Goal: Task Accomplishment & Management: Use online tool/utility

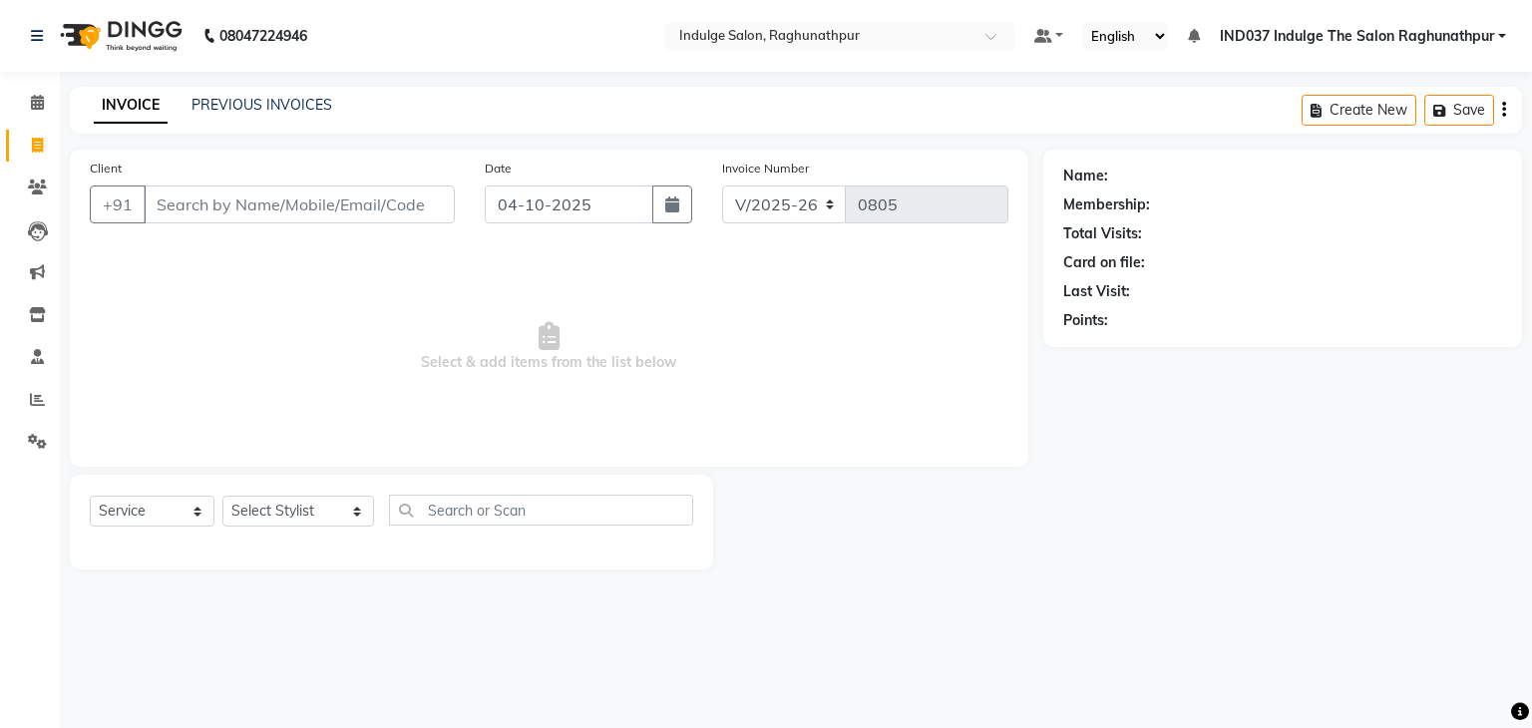
select select "7475"
select select "service"
click at [303, 206] on input "Client" at bounding box center [299, 204] width 311 height 38
type input "s"
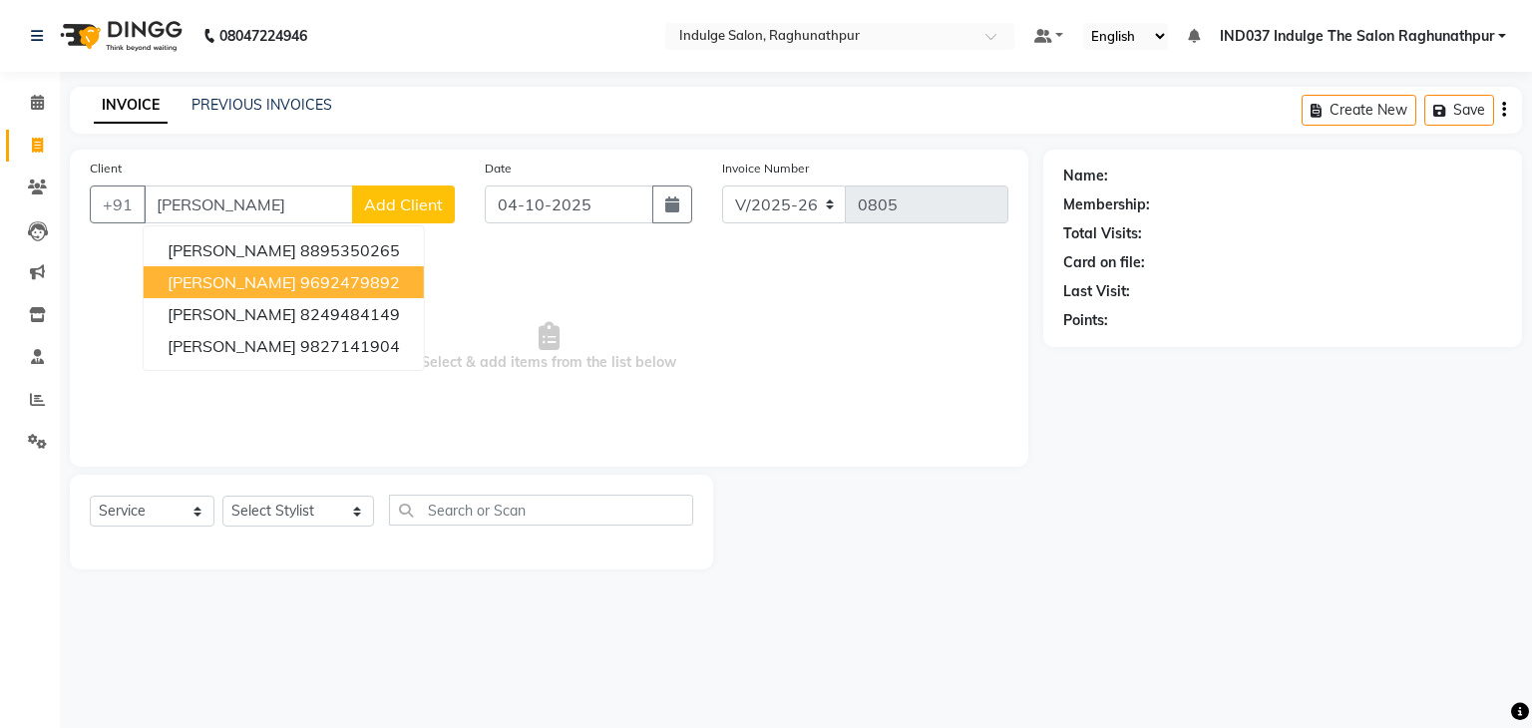
click at [300, 279] on ngb-highlight "9692479892" at bounding box center [350, 282] width 100 height 20
type input "9692479892"
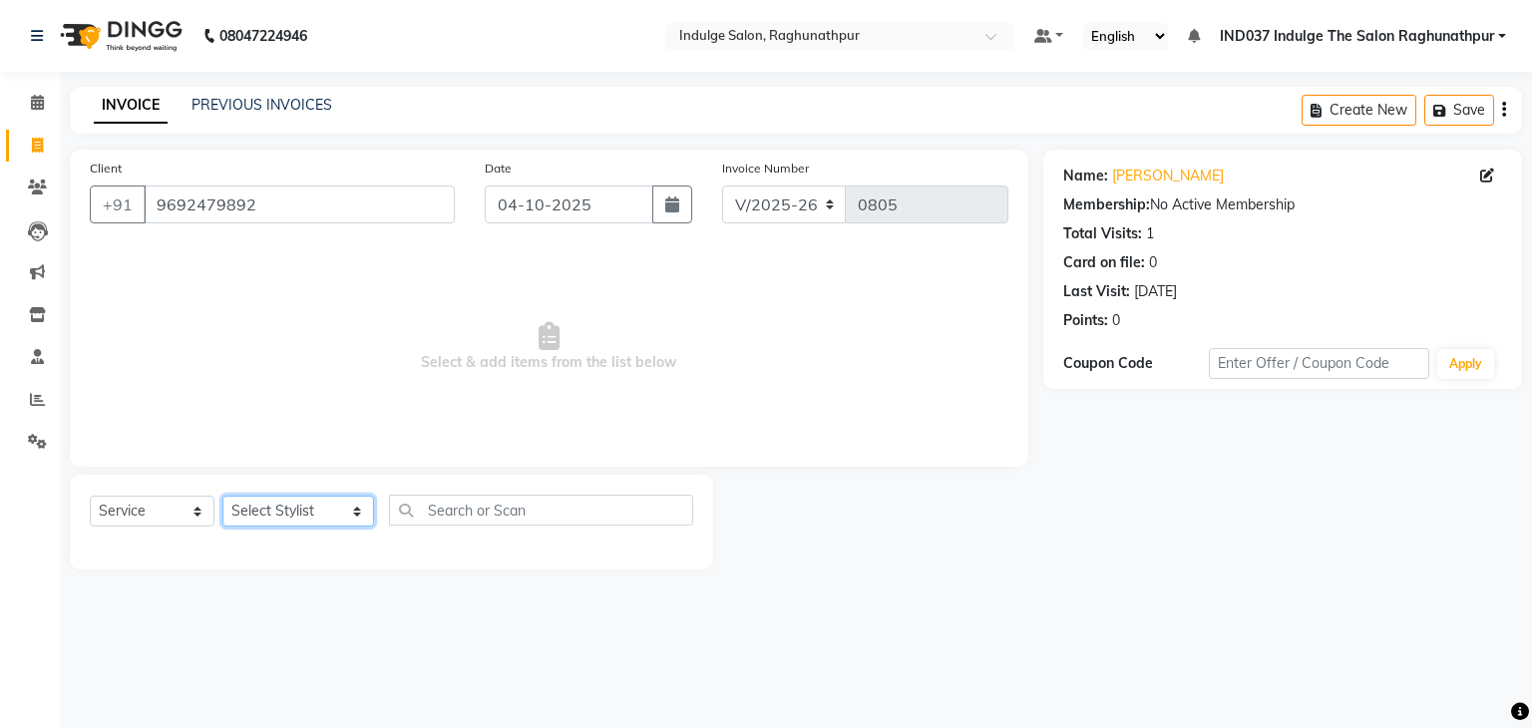
click at [299, 520] on select "Select Stylist [PERSON_NAME] Happy IND037 Indulge The Salon Raghunathpur [PERSO…" at bounding box center [298, 511] width 152 height 31
select select "66313"
click at [222, 497] on select "Select Stylist [PERSON_NAME] Happy IND037 Indulge The Salon Raghunathpur [PERSO…" at bounding box center [298, 511] width 152 height 31
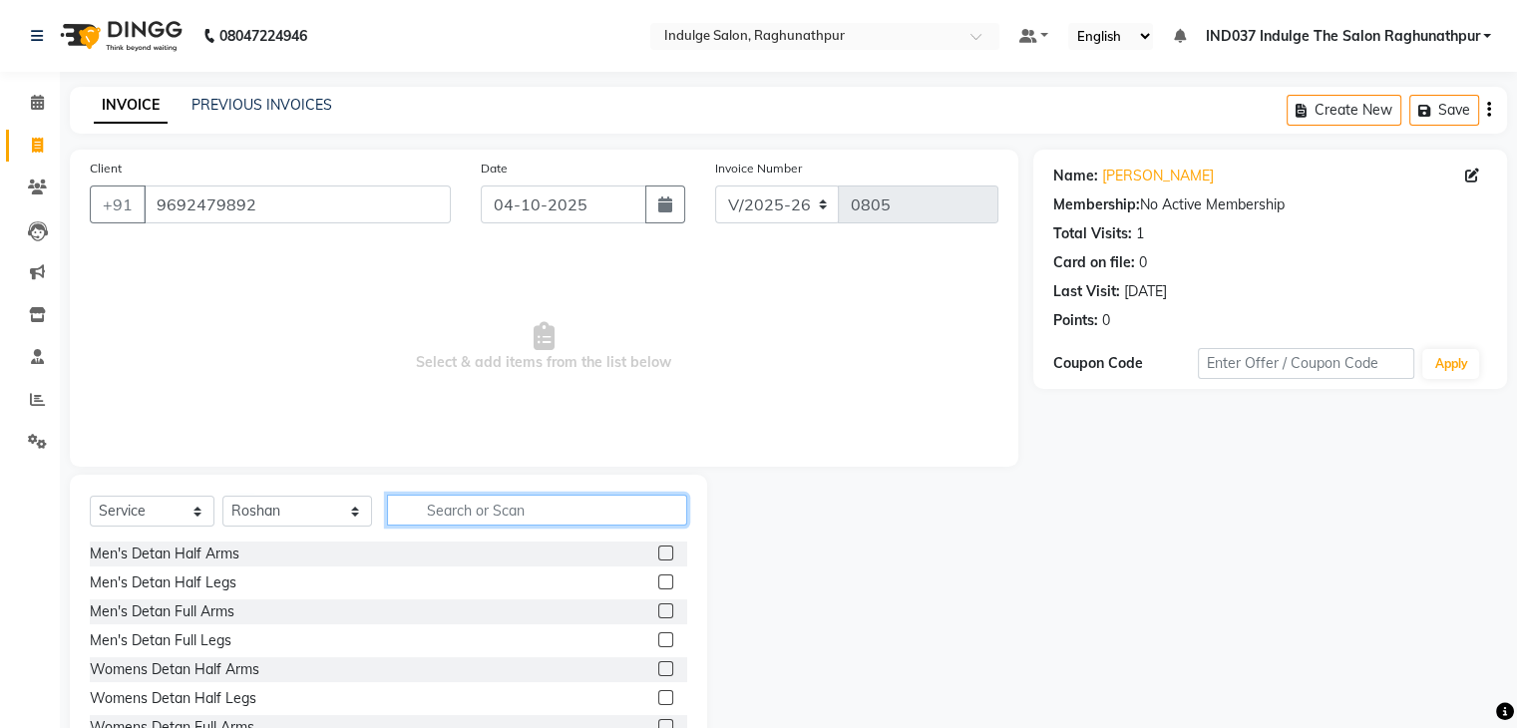
click at [463, 510] on input "text" at bounding box center [536, 510] width 299 height 31
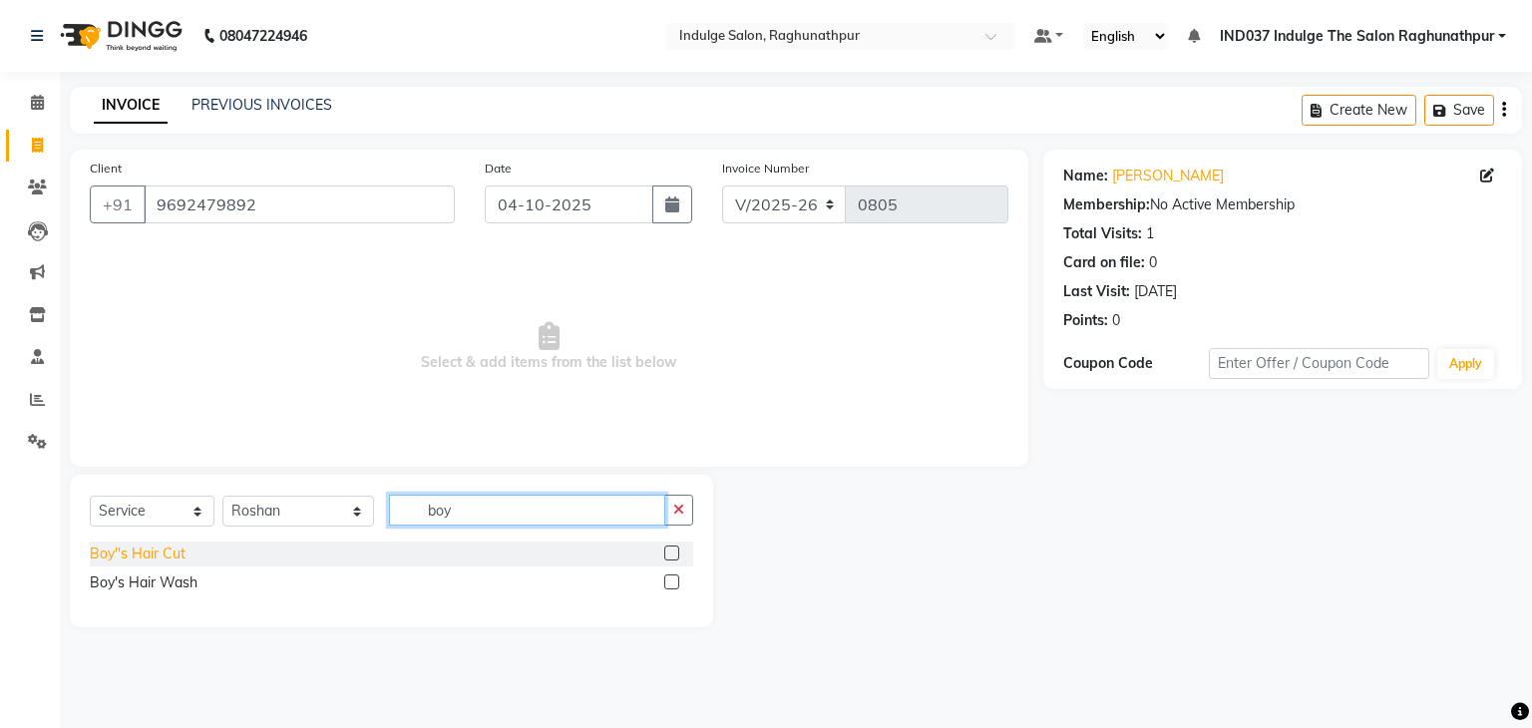
type input "boy"
click at [144, 557] on div "Boy''s Hair Cut" at bounding box center [138, 553] width 96 height 21
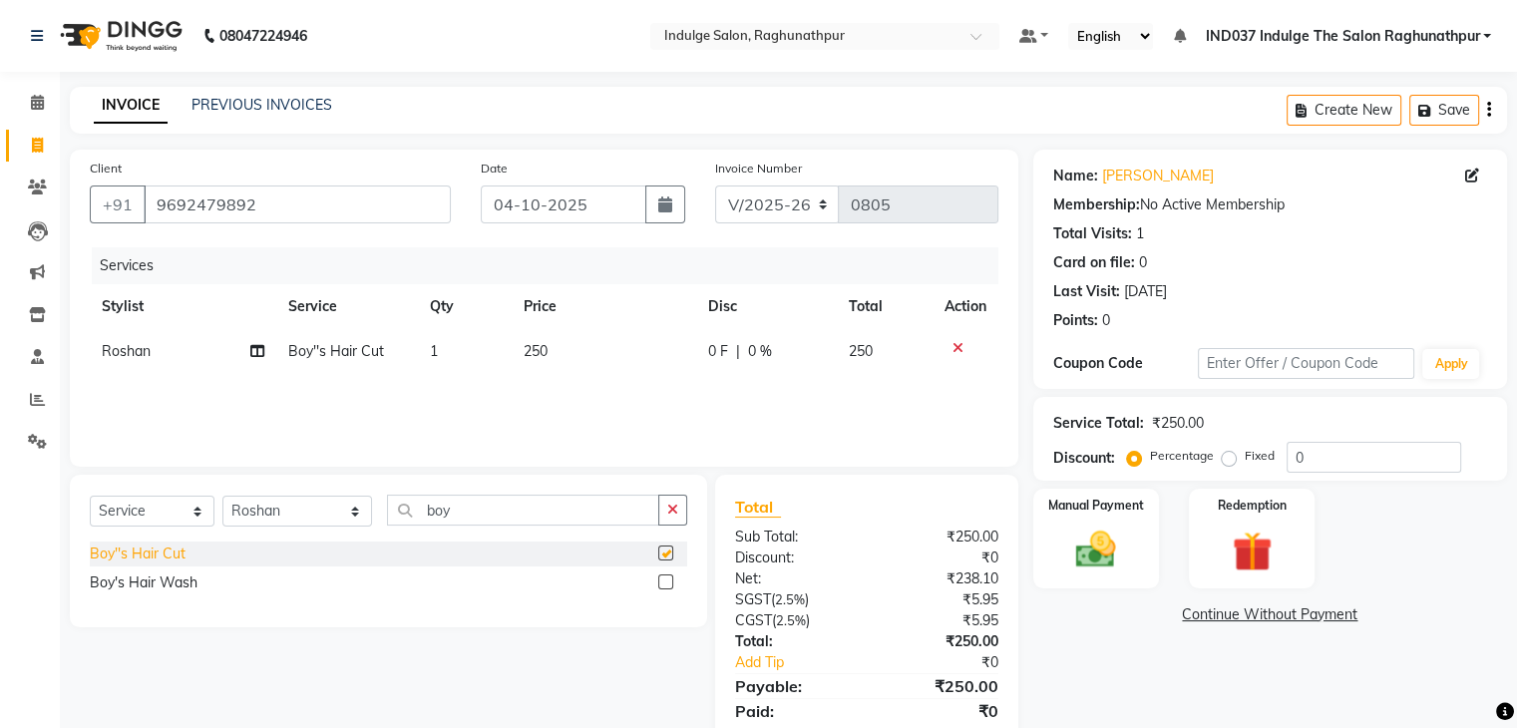
checkbox input "false"
click at [1117, 540] on img at bounding box center [1095, 550] width 67 height 48
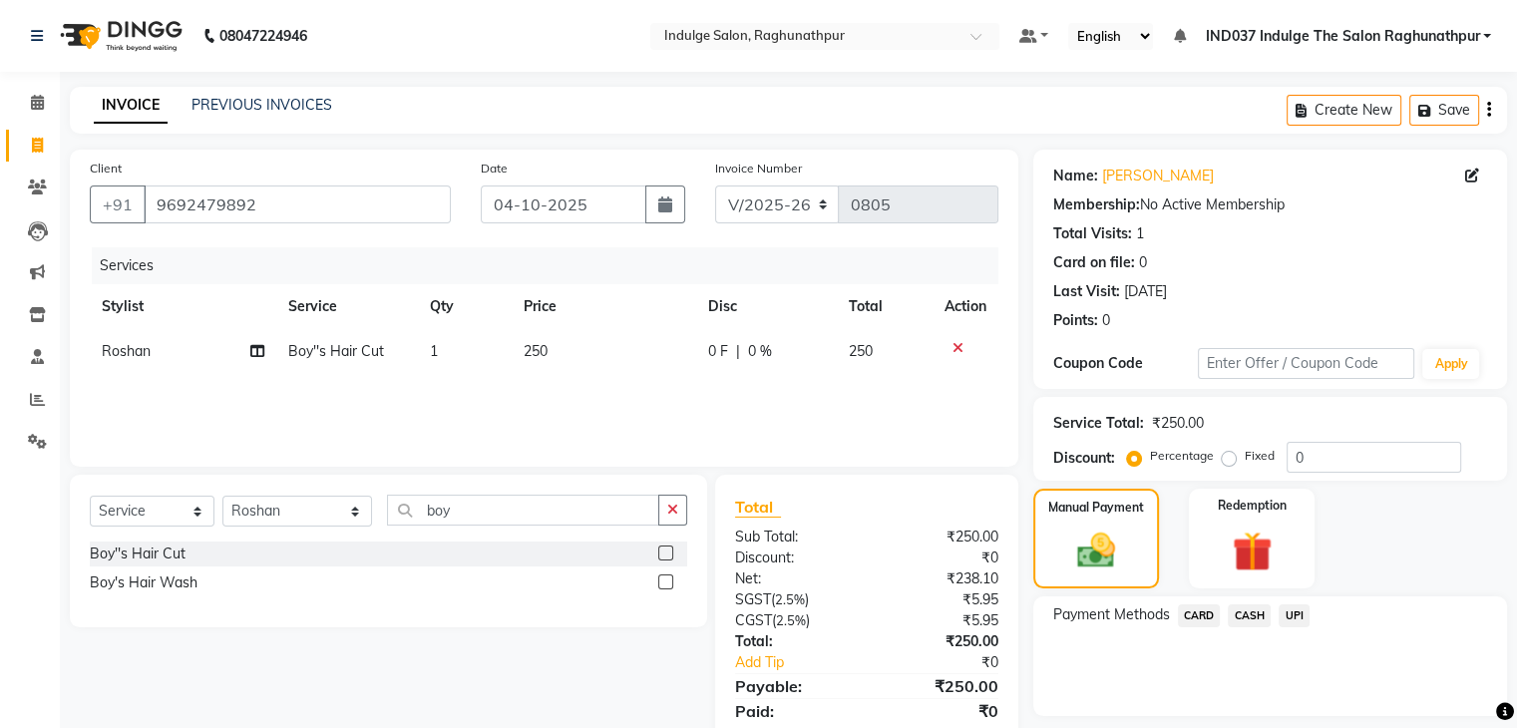
click at [1287, 615] on span "UPI" at bounding box center [1293, 615] width 31 height 23
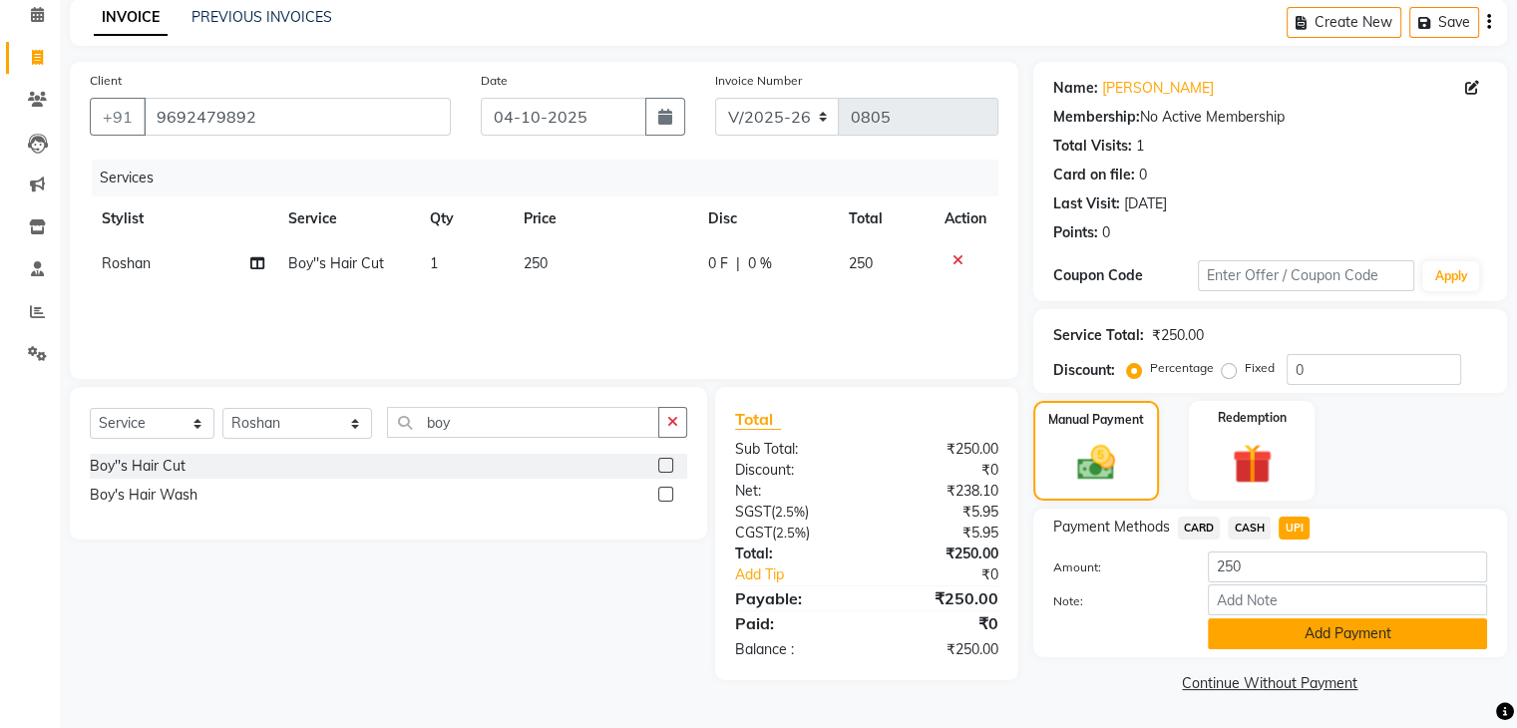
click at [1287, 636] on button "Add Payment" at bounding box center [1346, 633] width 279 height 31
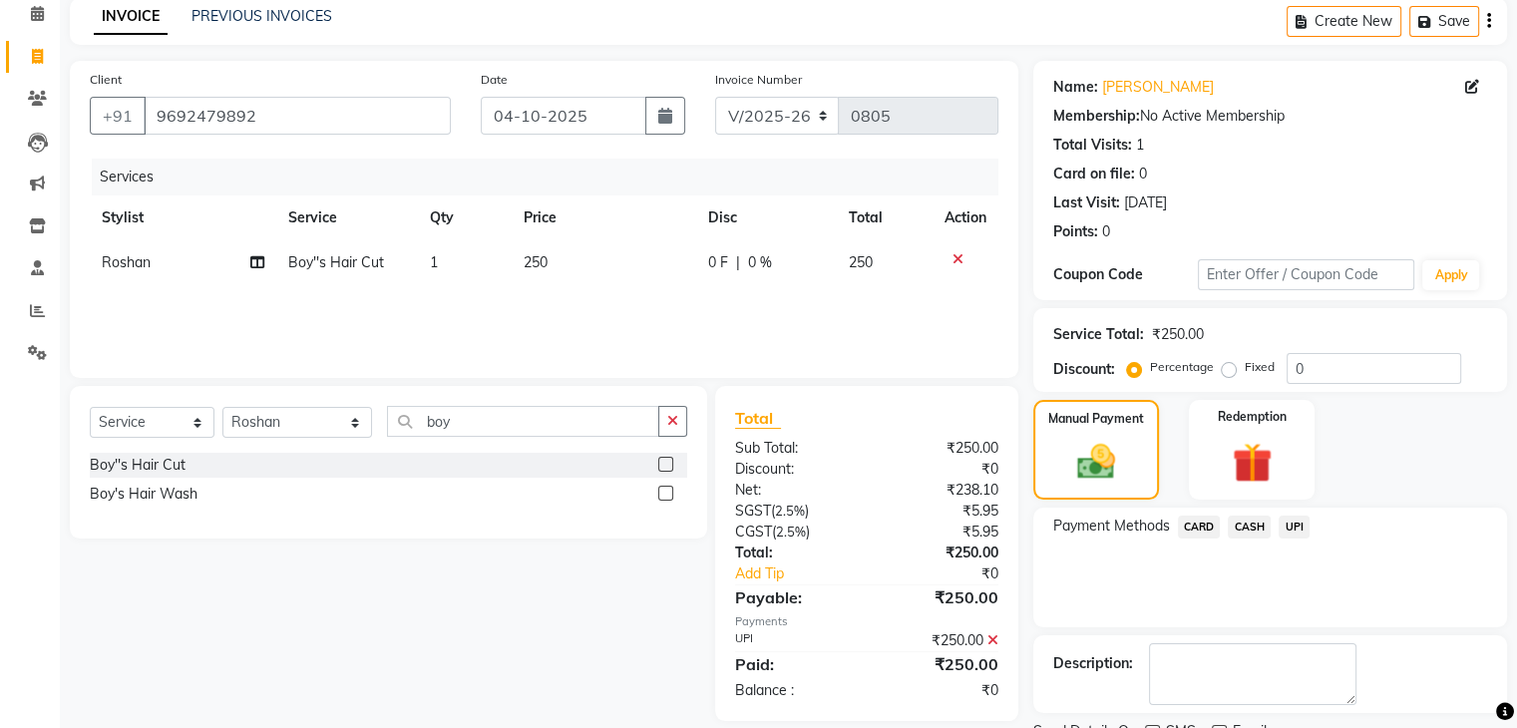
scroll to position [171, 0]
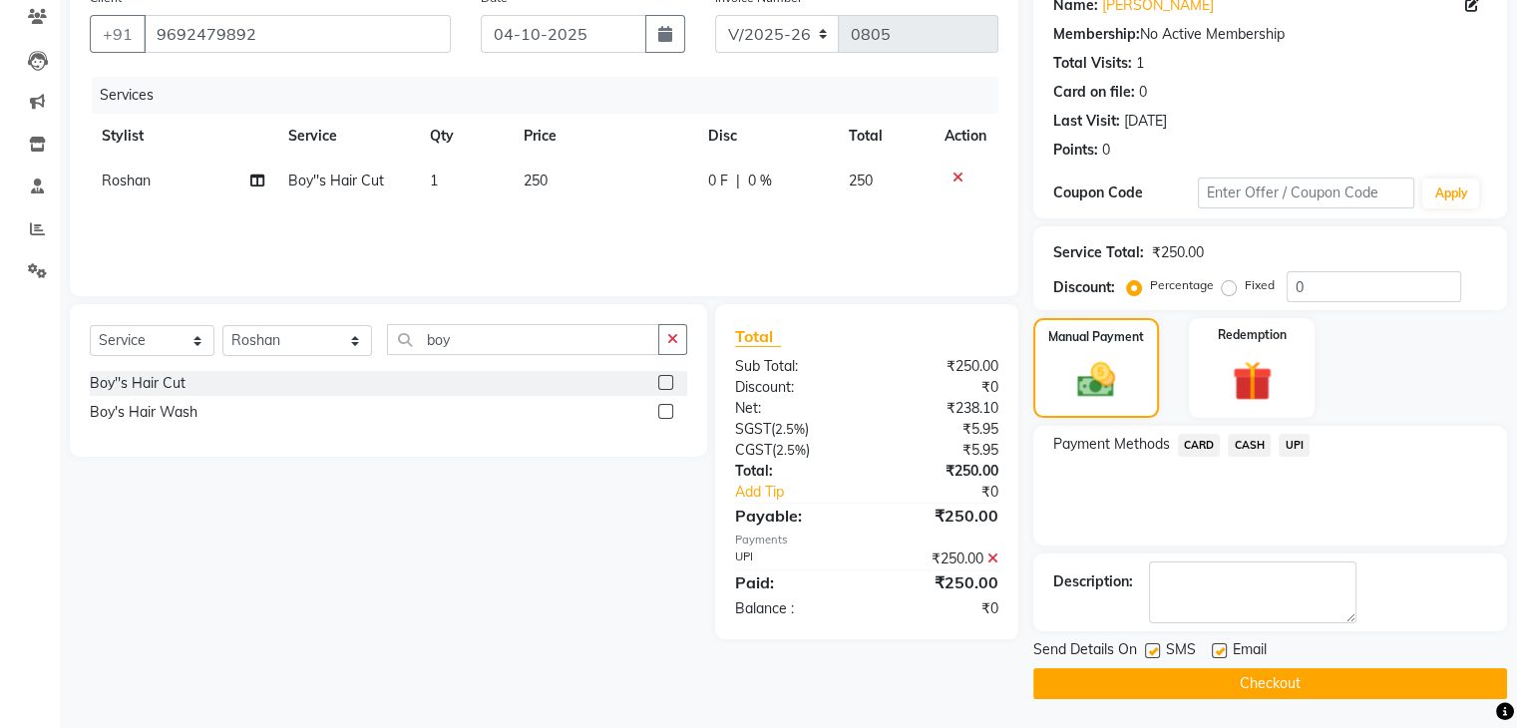
click at [1215, 648] on label at bounding box center [1218, 650] width 15 height 15
click at [1215, 648] on input "checkbox" at bounding box center [1217, 651] width 13 height 13
checkbox input "false"
click at [1153, 651] on label at bounding box center [1152, 650] width 15 height 15
click at [1153, 651] on input "checkbox" at bounding box center [1151, 651] width 13 height 13
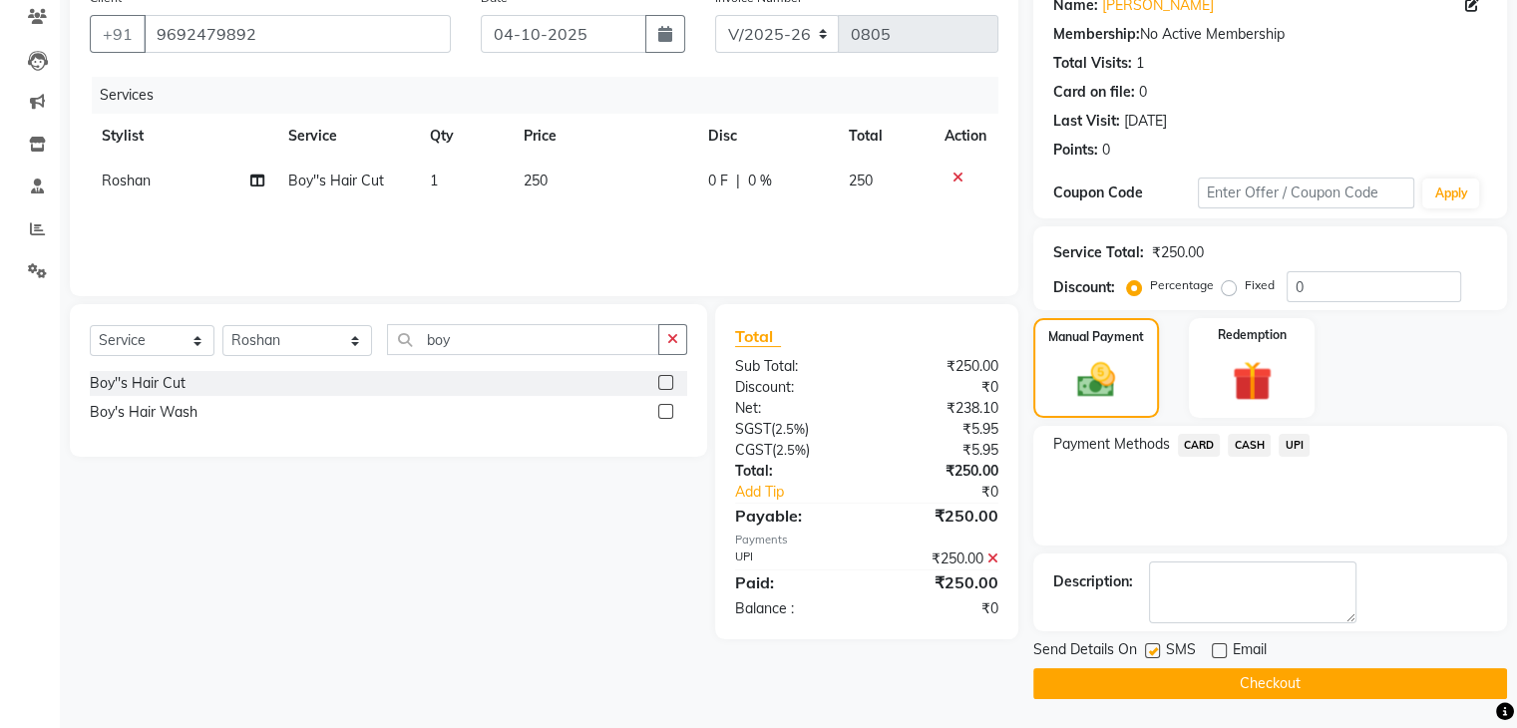
checkbox input "false"
click at [1256, 691] on button "Checkout" at bounding box center [1270, 683] width 474 height 31
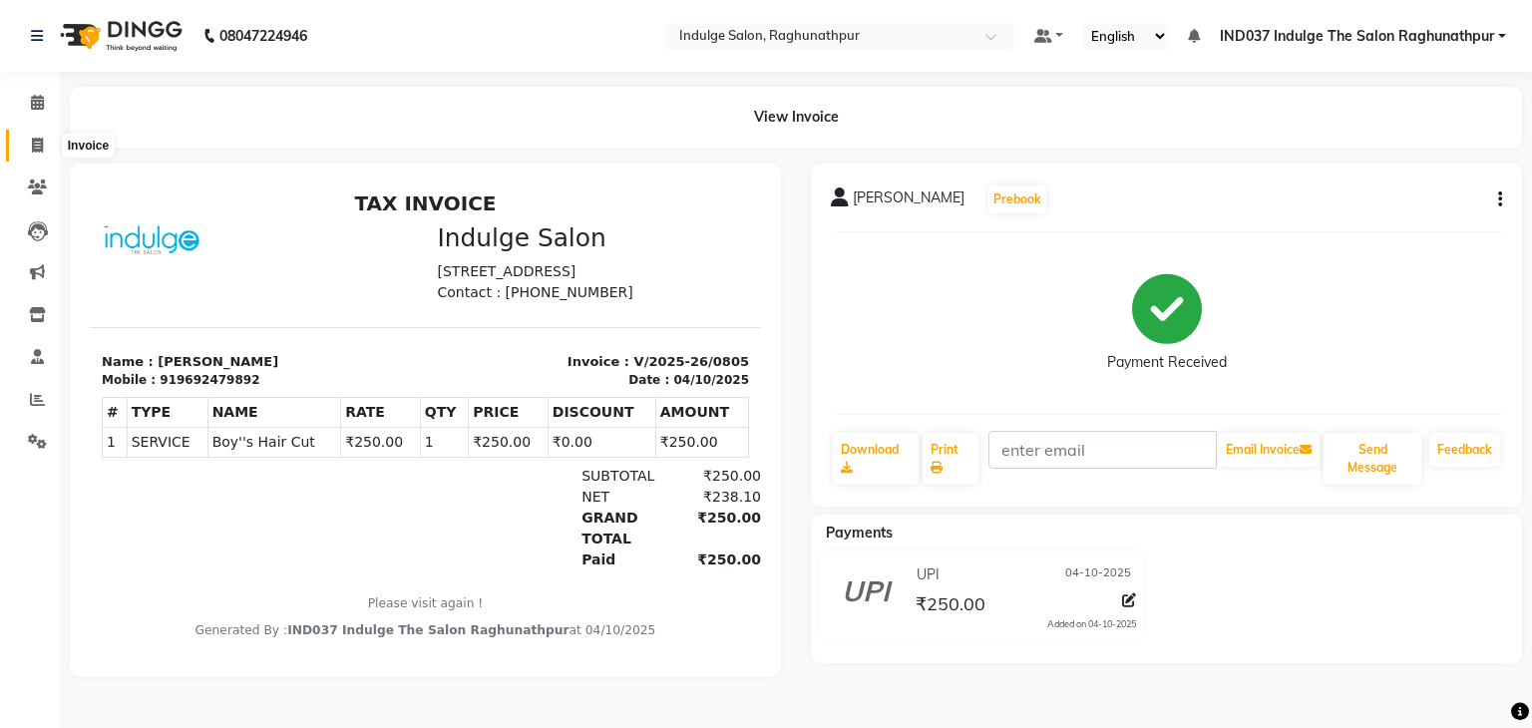
click at [35, 152] on icon at bounding box center [37, 145] width 11 height 15
select select "service"
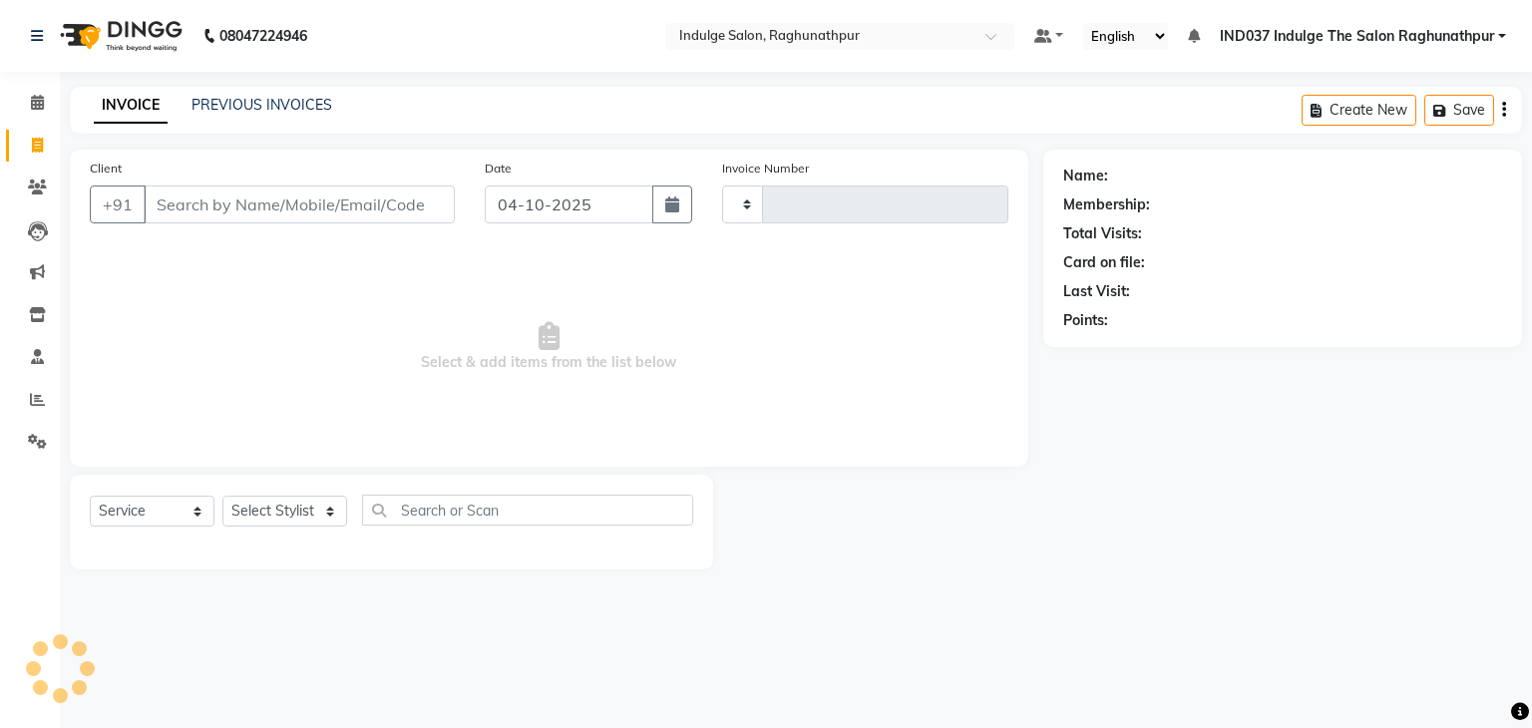
type input "0806"
select select "7475"
click at [213, 203] on input "Client" at bounding box center [299, 204] width 311 height 38
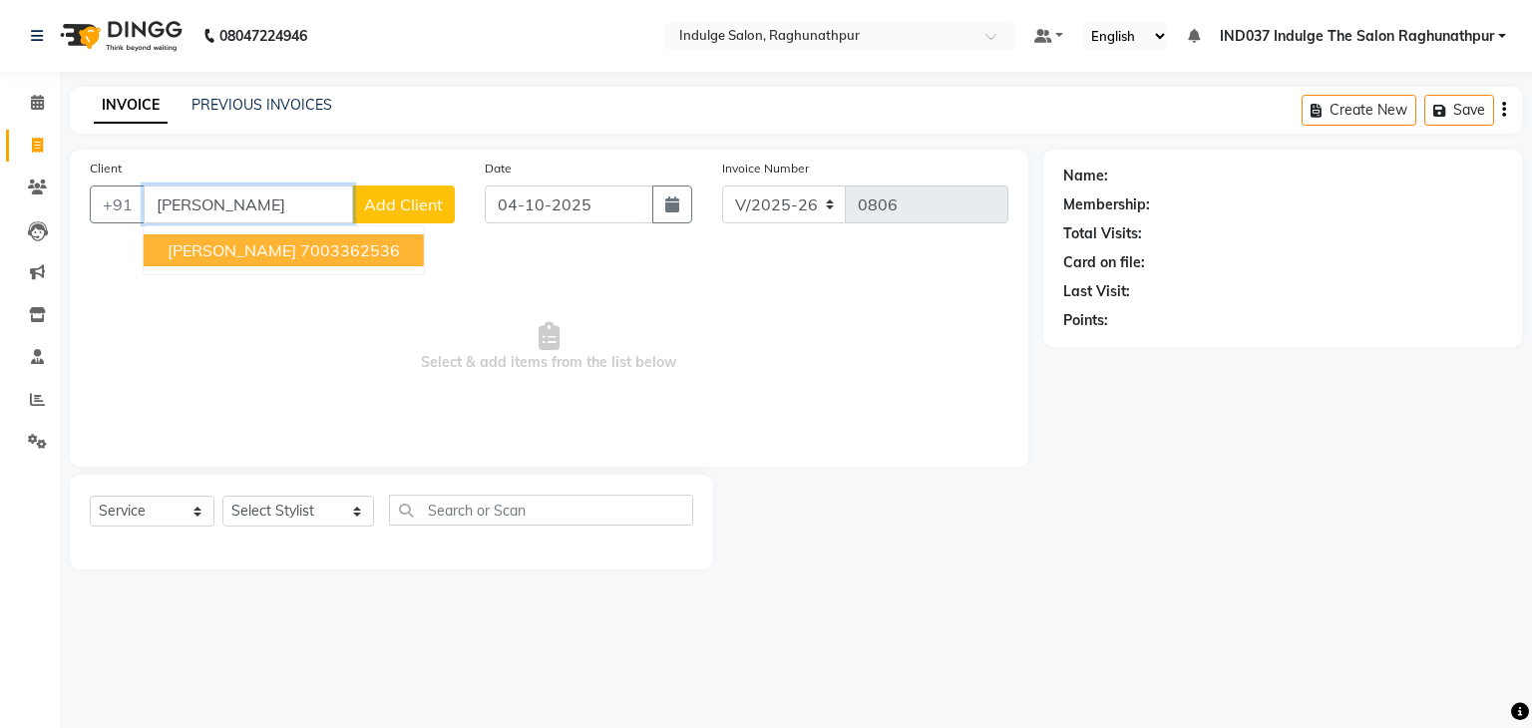
click at [300, 242] on ngb-highlight "7003362536" at bounding box center [350, 250] width 100 height 20
type input "7003362536"
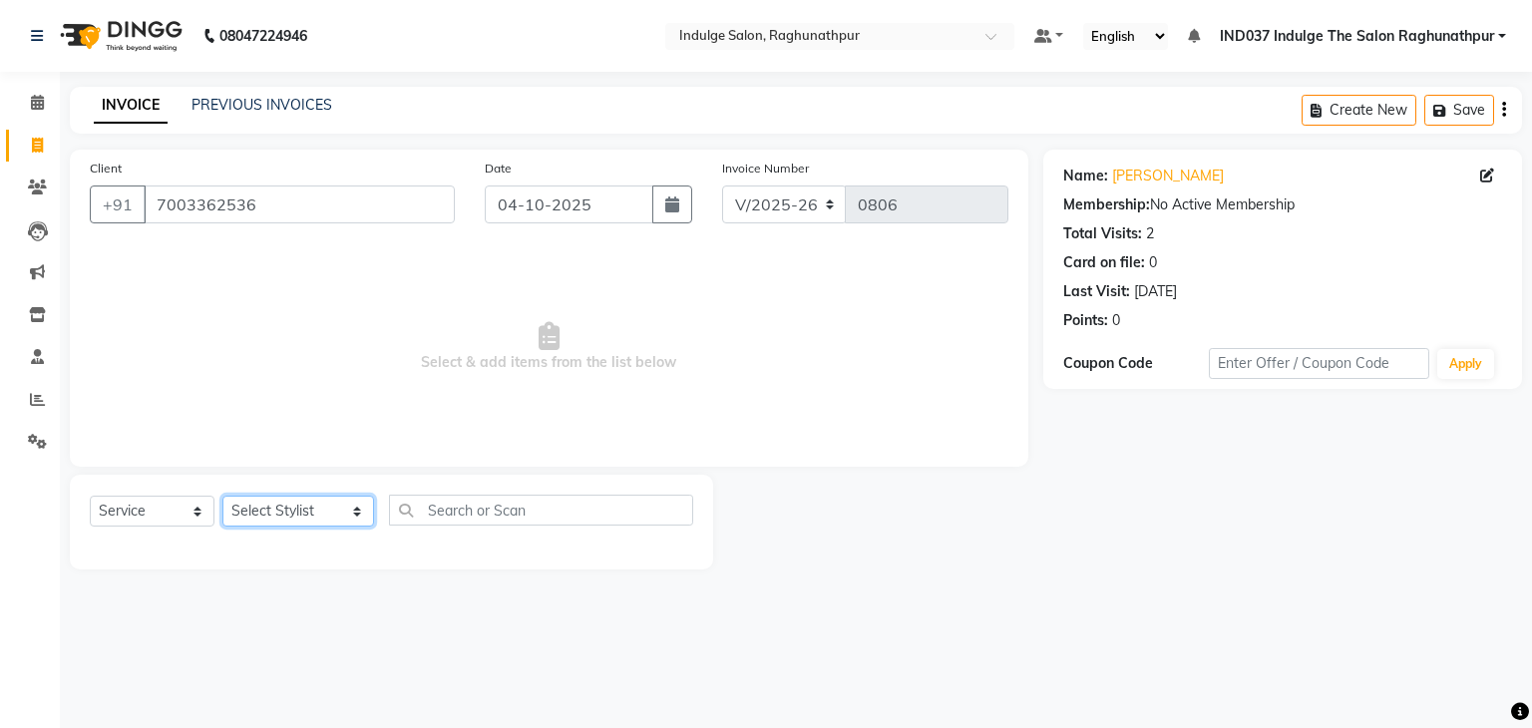
click at [314, 513] on select "Select Stylist [PERSON_NAME] Happy IND037 Indulge The Salon Raghunathpur [PERSO…" at bounding box center [298, 511] width 152 height 31
select select "66313"
click at [222, 497] on select "Select Stylist [PERSON_NAME] Happy IND037 Indulge The Salon Raghunathpur [PERSO…" at bounding box center [298, 511] width 152 height 31
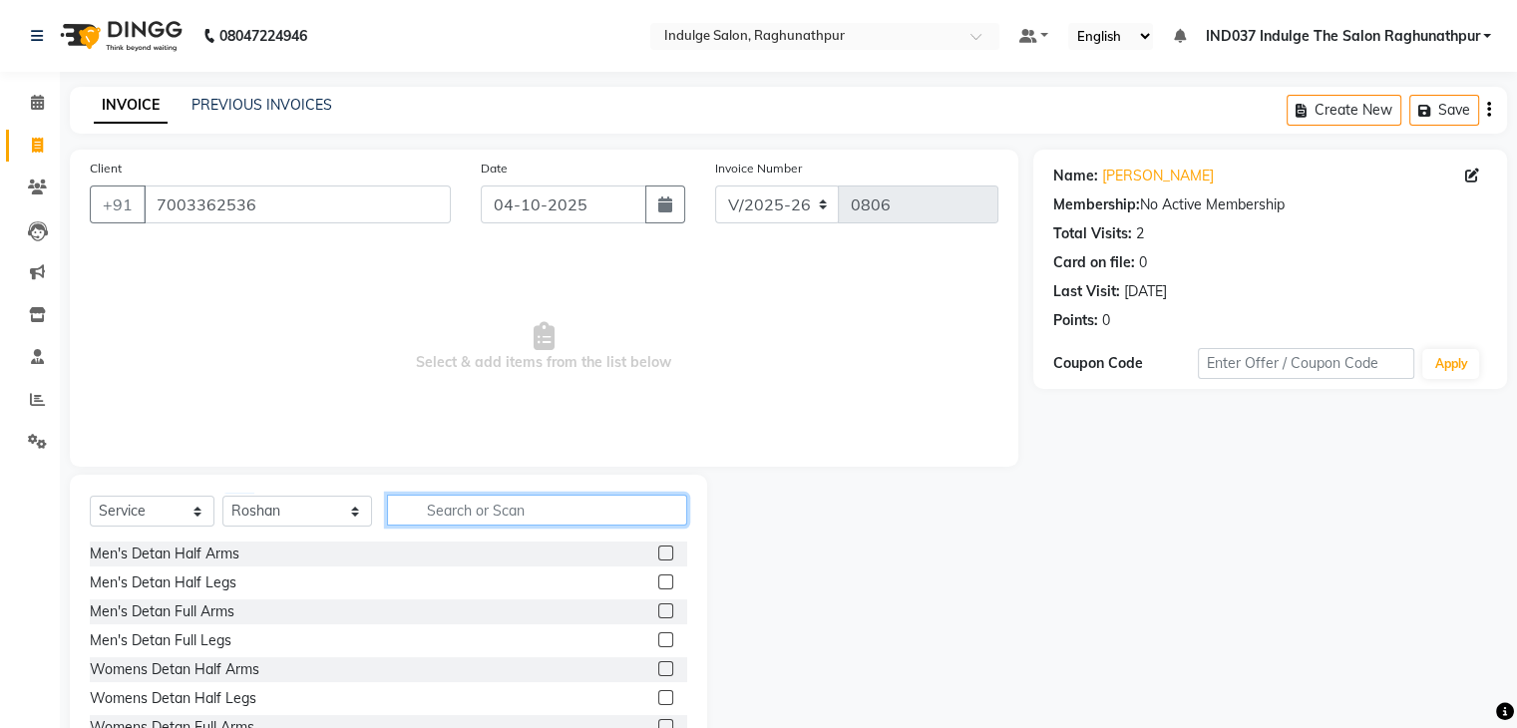
click at [446, 523] on input "text" at bounding box center [536, 510] width 299 height 31
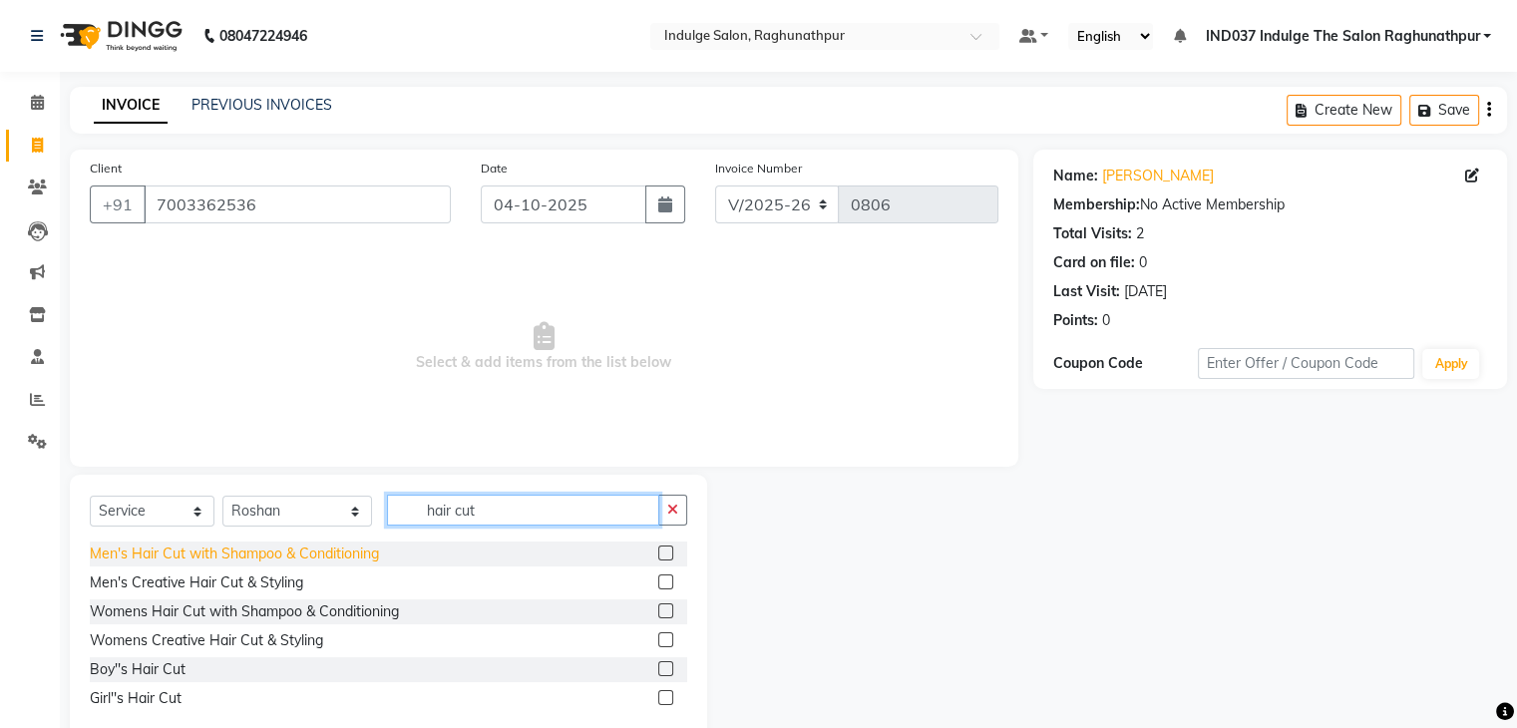
type input "hair cut"
click at [231, 557] on div "Men's Hair Cut with Shampoo & Conditioning" at bounding box center [234, 553] width 289 height 21
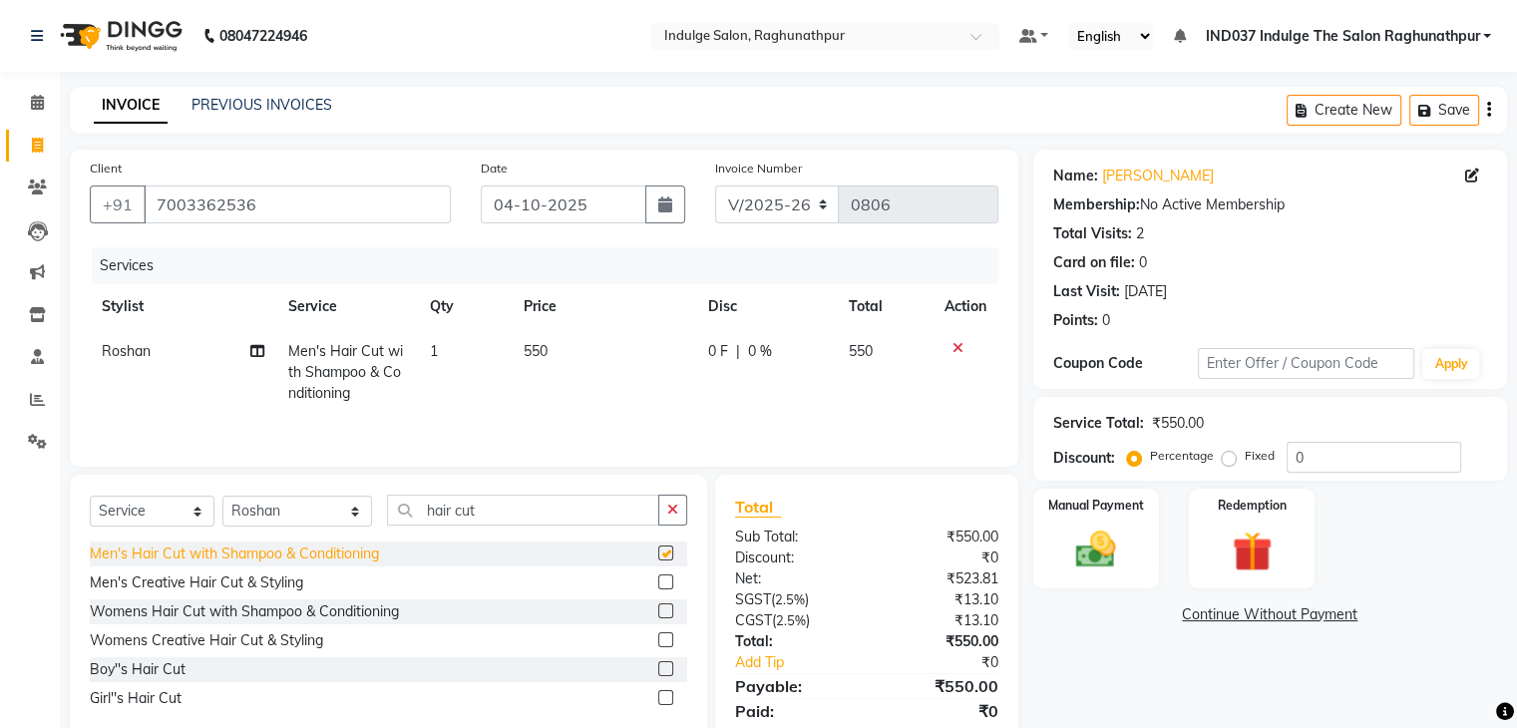
checkbox input "false"
click at [1122, 547] on img at bounding box center [1095, 550] width 67 height 48
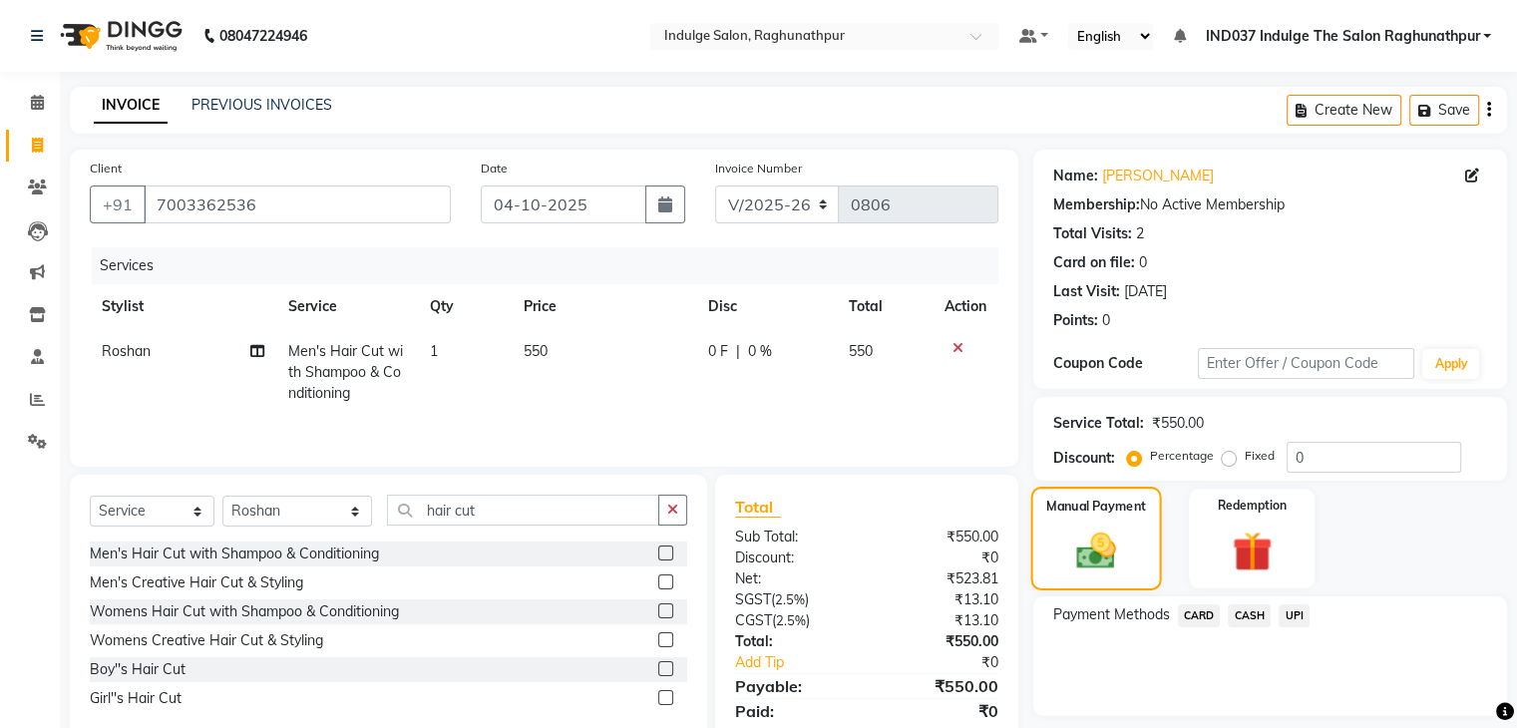
scroll to position [71, 0]
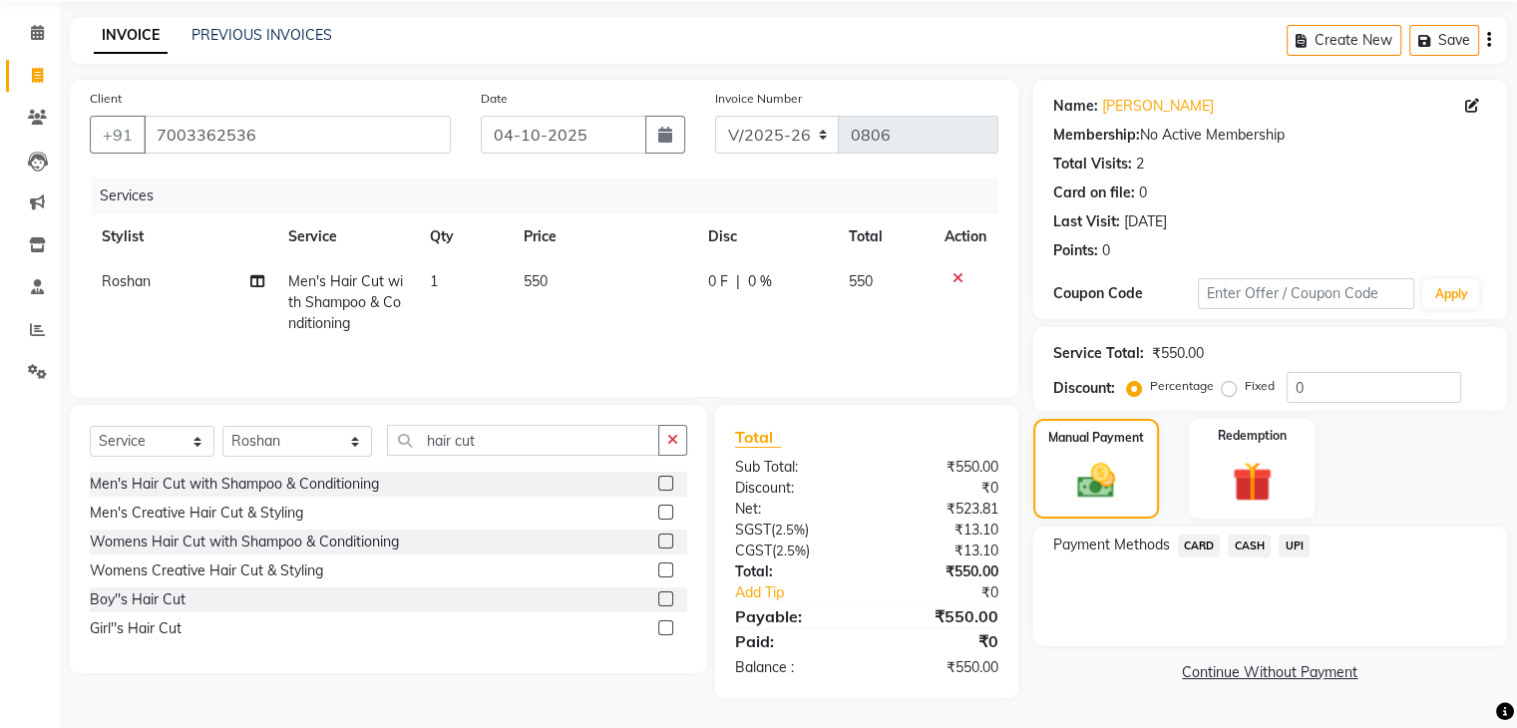
click at [1302, 542] on span "UPI" at bounding box center [1293, 545] width 31 height 23
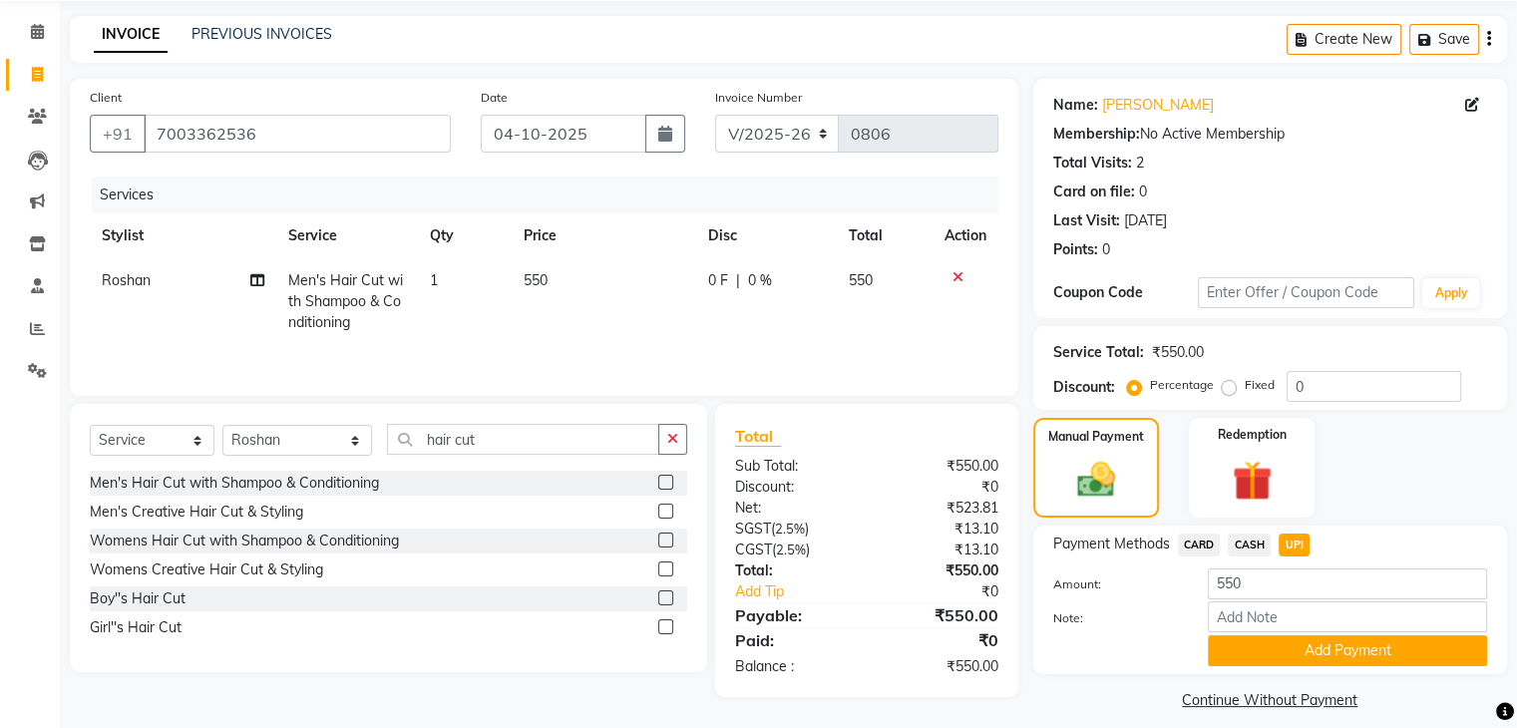
scroll to position [89, 0]
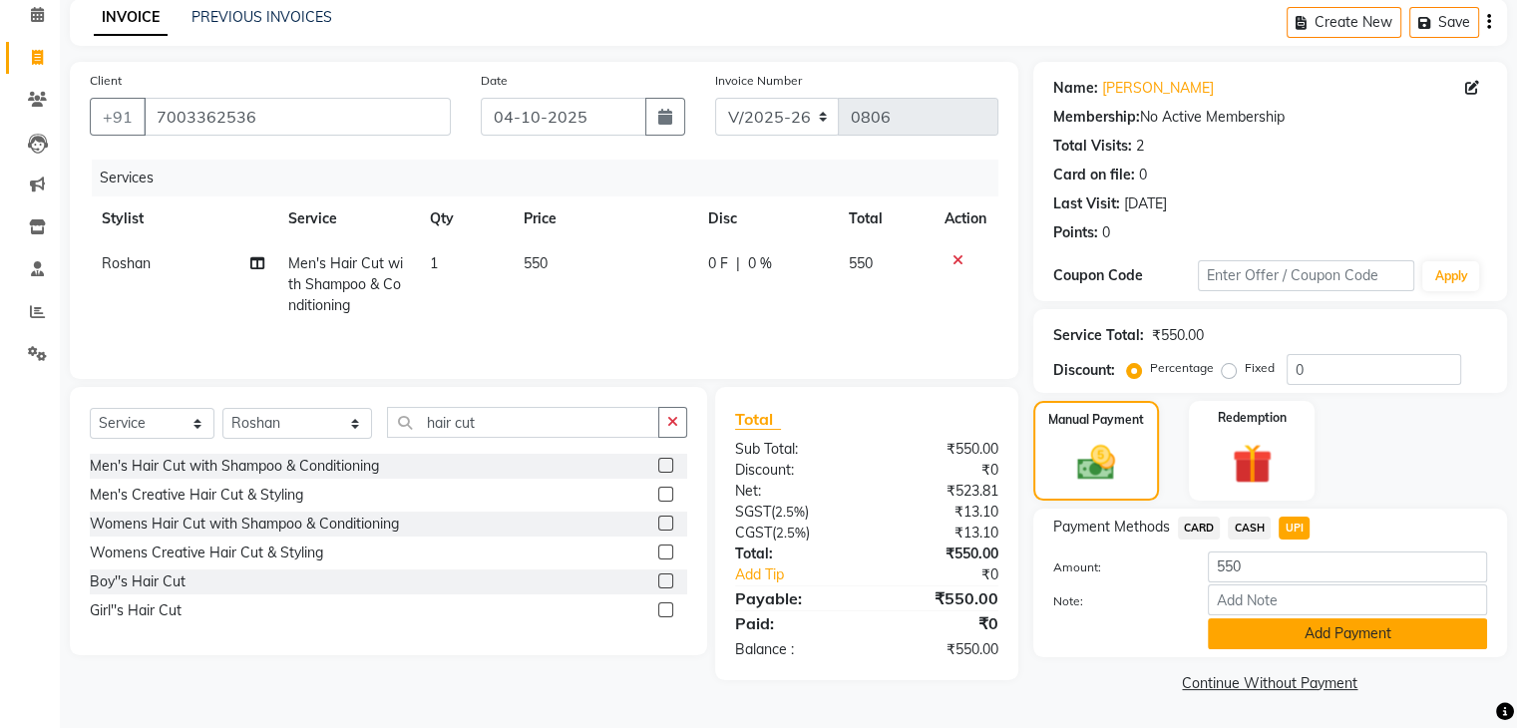
click at [1314, 634] on button "Add Payment" at bounding box center [1346, 633] width 279 height 31
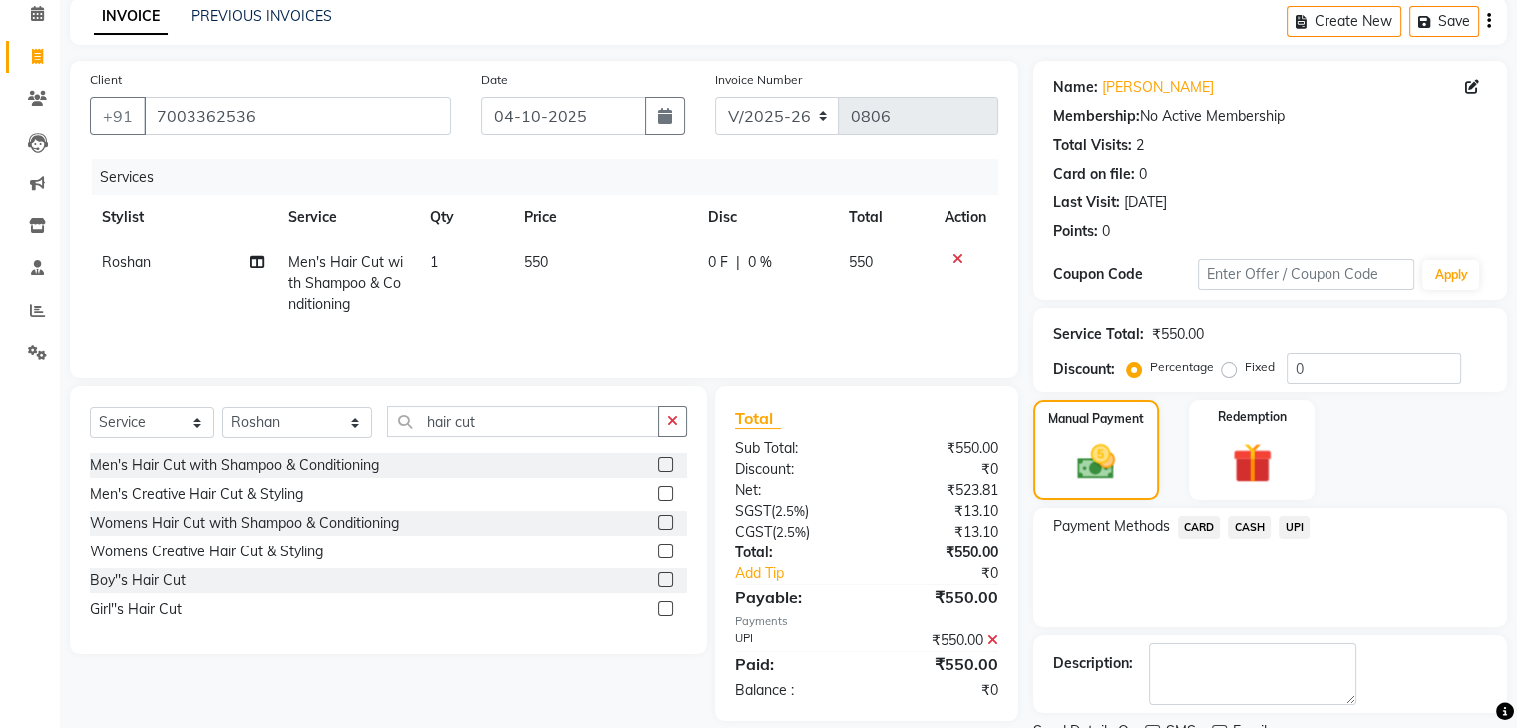
scroll to position [171, 0]
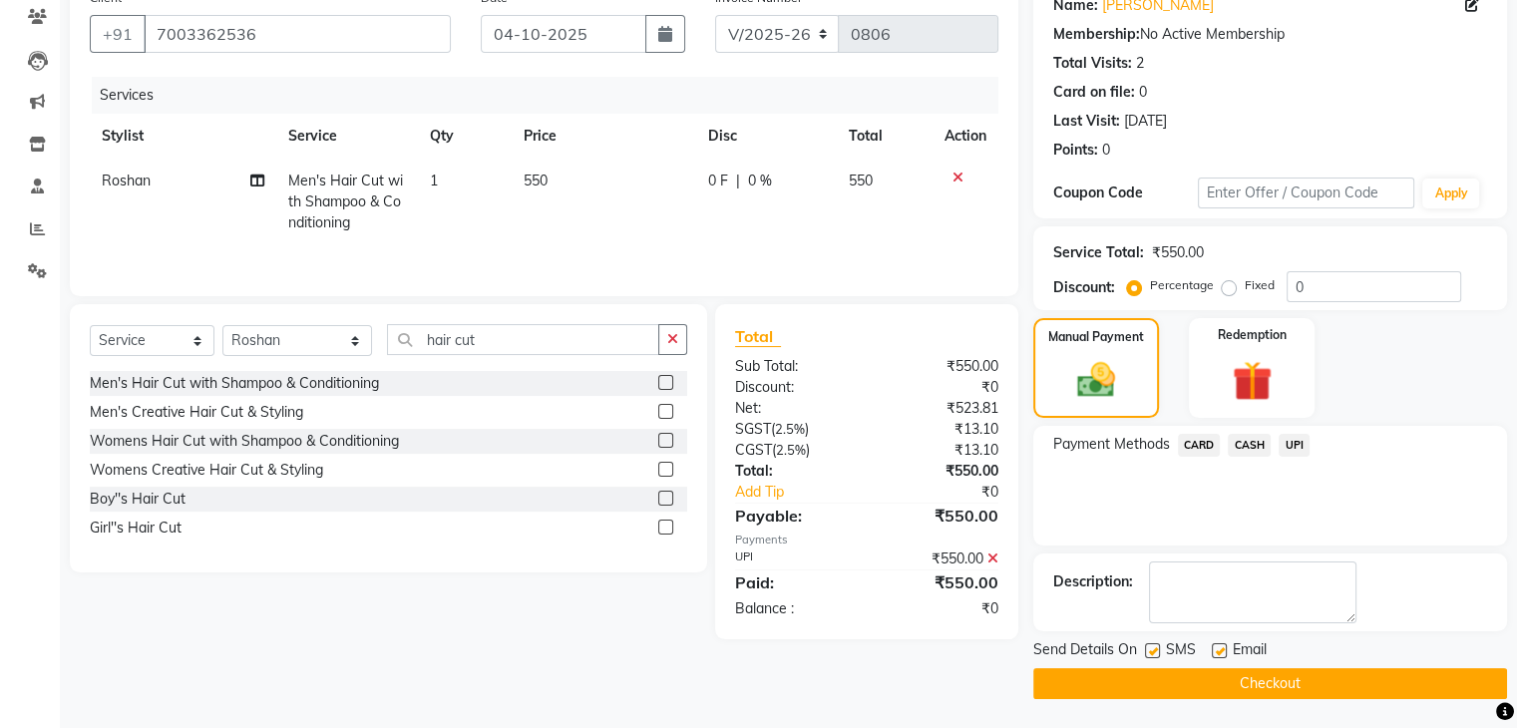
click at [1215, 647] on label at bounding box center [1218, 650] width 15 height 15
click at [1215, 647] on input "checkbox" at bounding box center [1217, 651] width 13 height 13
checkbox input "false"
click at [1149, 646] on label at bounding box center [1152, 650] width 15 height 15
click at [1149, 646] on input "checkbox" at bounding box center [1151, 651] width 13 height 13
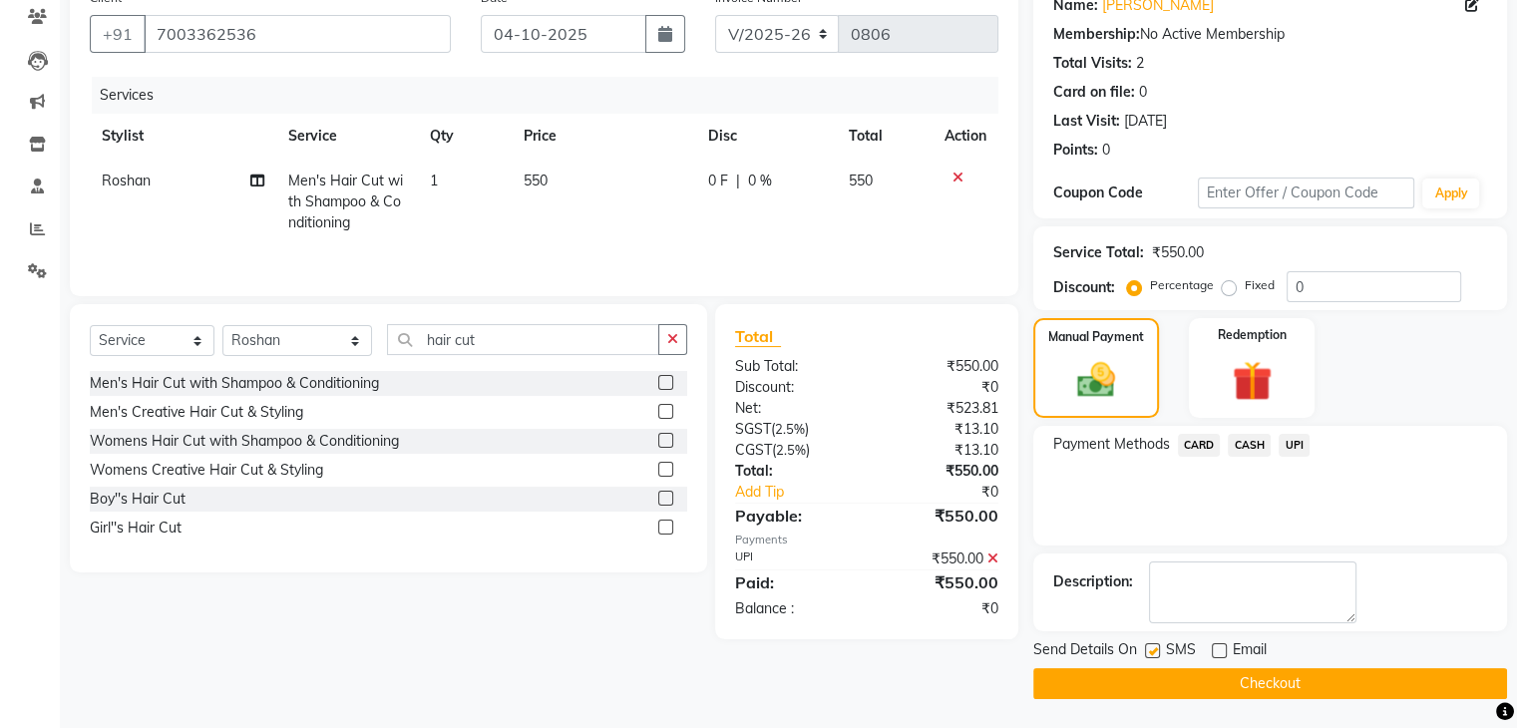
checkbox input "false"
click at [1252, 691] on button "Checkout" at bounding box center [1270, 683] width 474 height 31
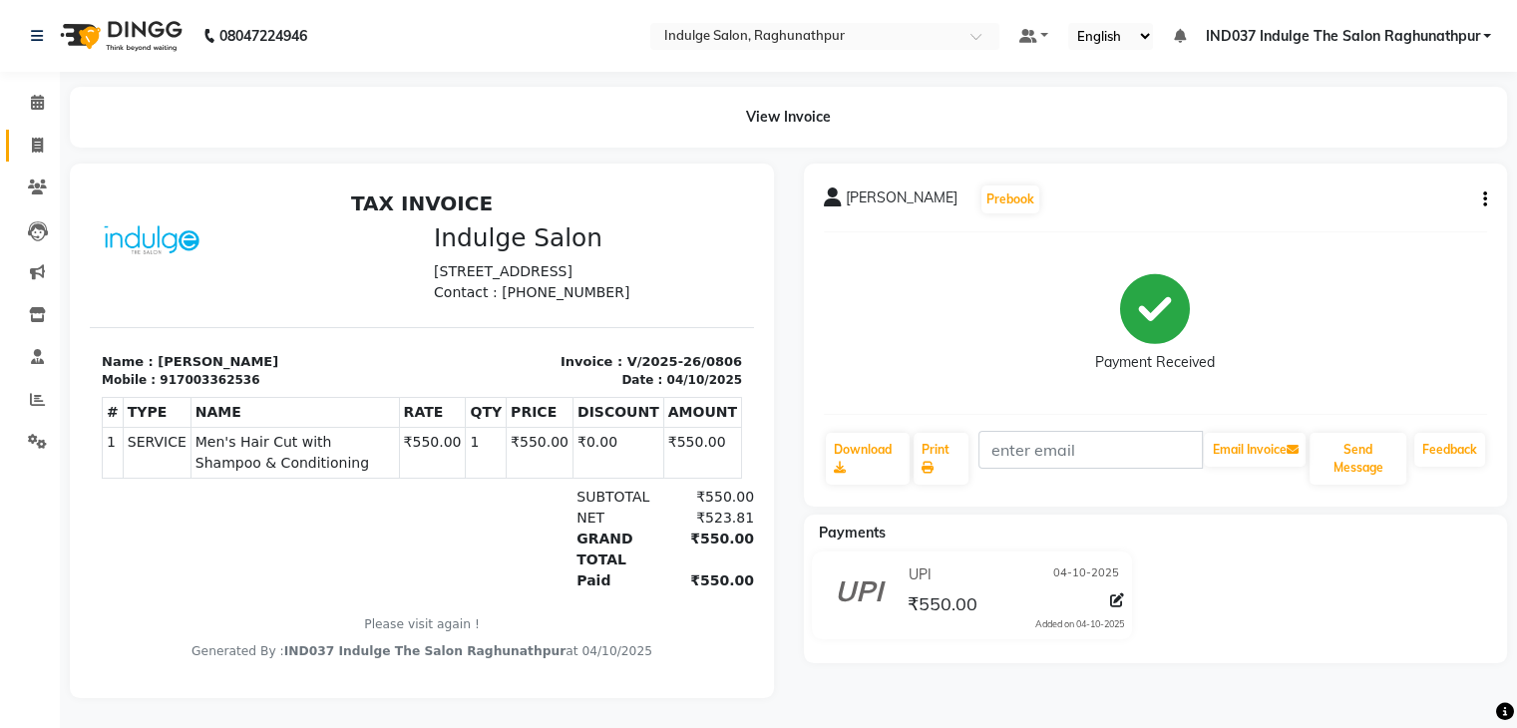
click at [37, 157] on link "Invoice" at bounding box center [30, 146] width 48 height 33
select select "service"
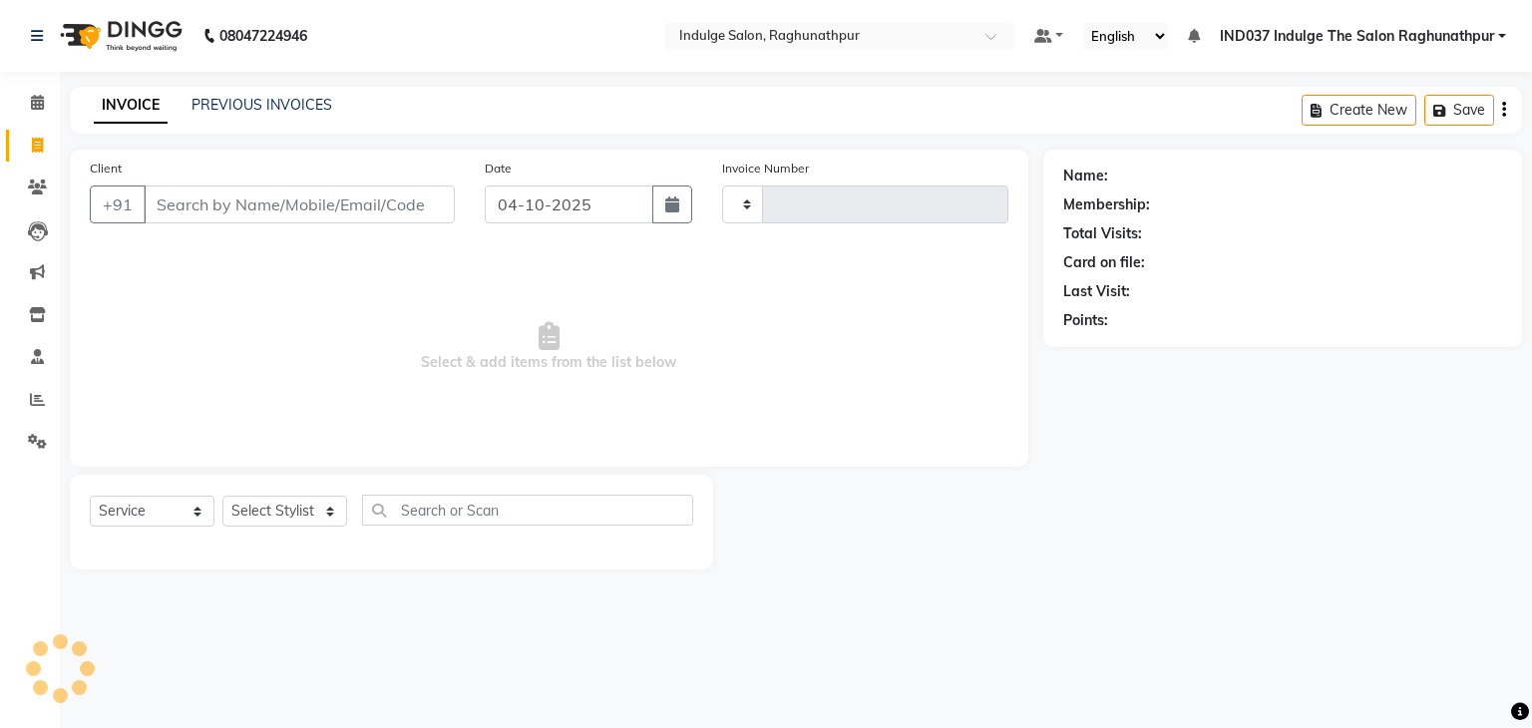
type input "0807"
select select "7475"
